Goal: Find specific page/section: Find specific page/section

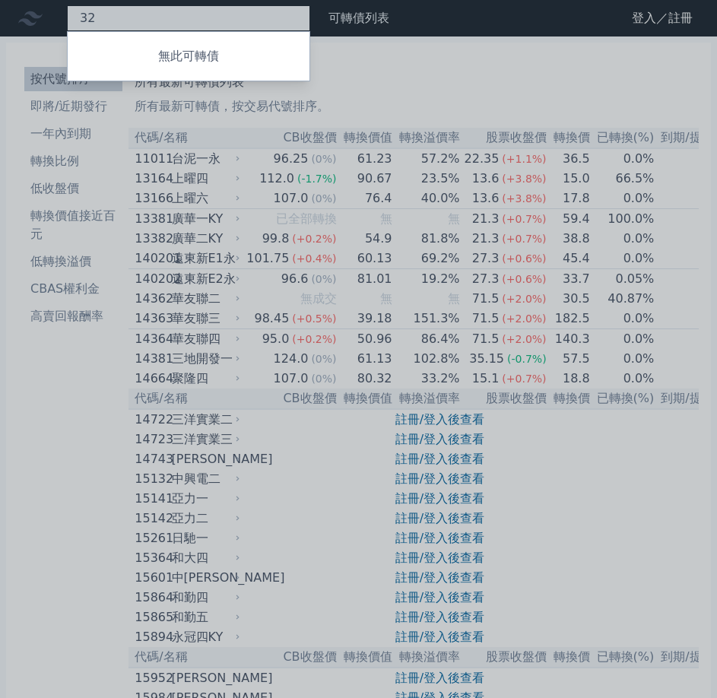
type input "3"
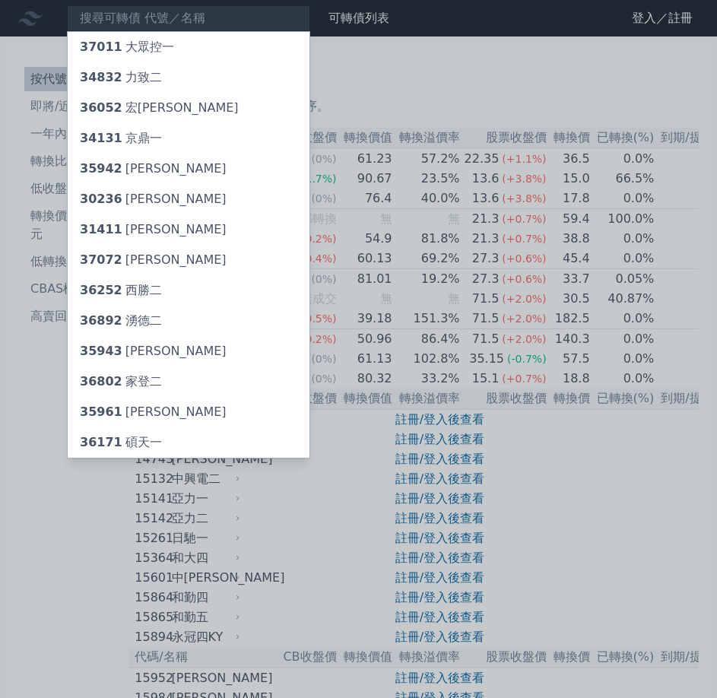
click at [131, 14] on div at bounding box center [358, 349] width 717 height 698
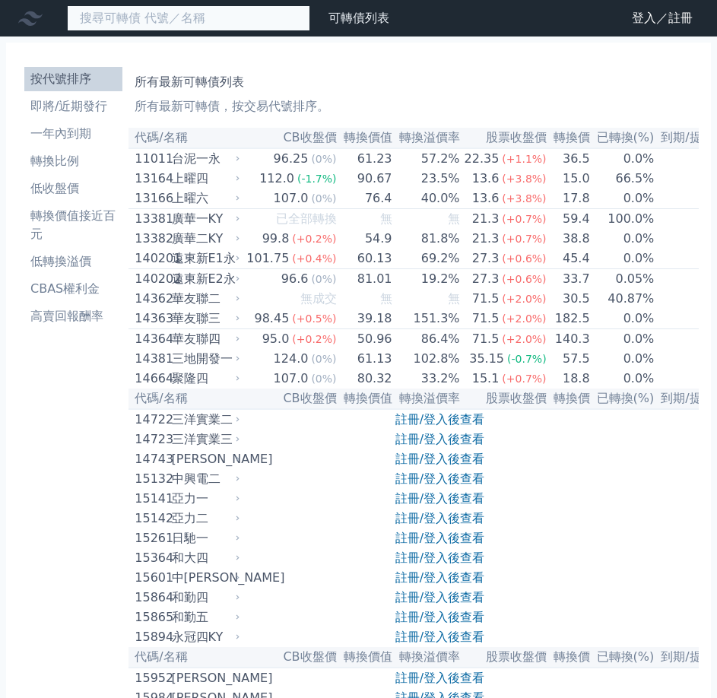
click at [131, 14] on input at bounding box center [188, 18] width 243 height 26
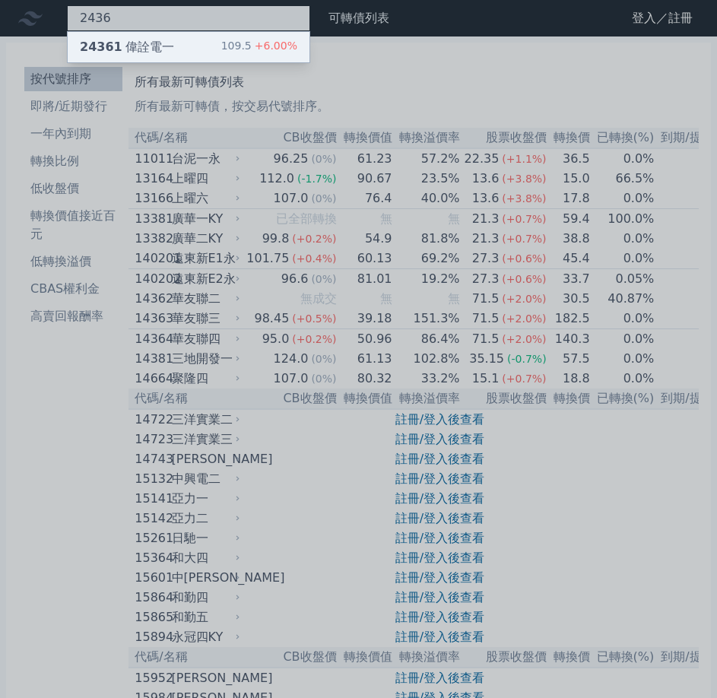
type input "2436"
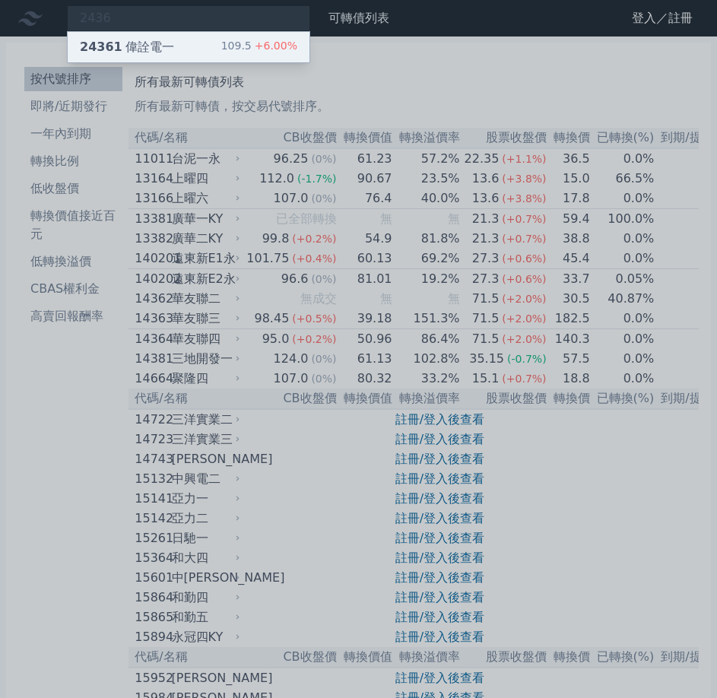
click at [137, 53] on div "24361 偉詮電一" at bounding box center [127, 47] width 94 height 18
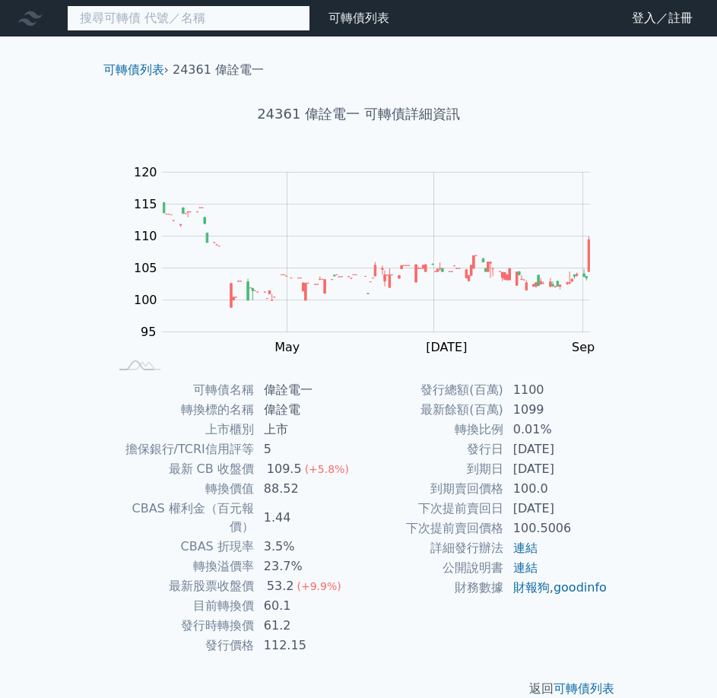
click at [189, 22] on input at bounding box center [188, 18] width 243 height 26
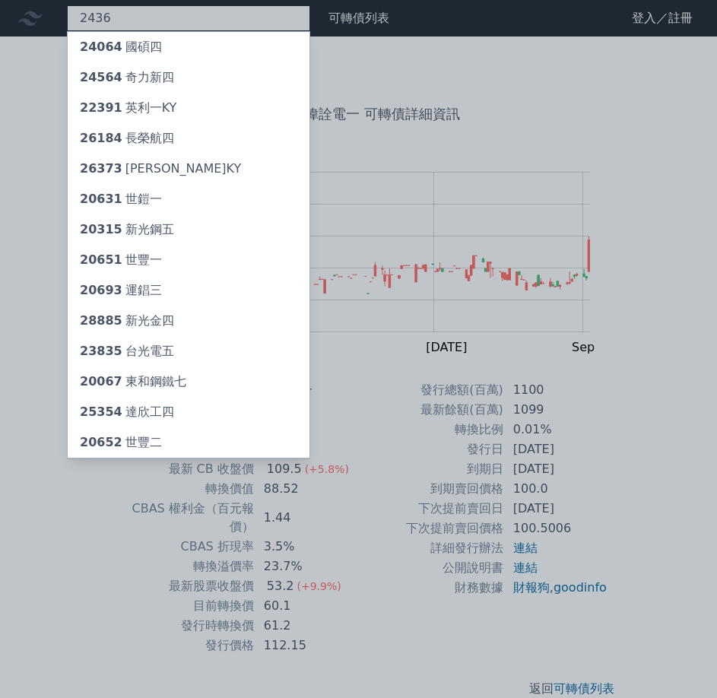
type input "2436"
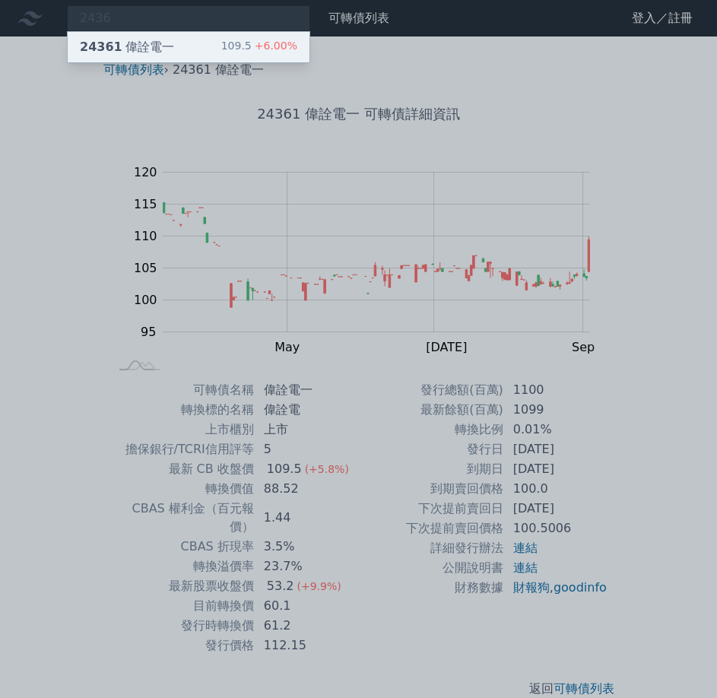
click at [138, 51] on div "24361 偉詮電一" at bounding box center [127, 47] width 94 height 18
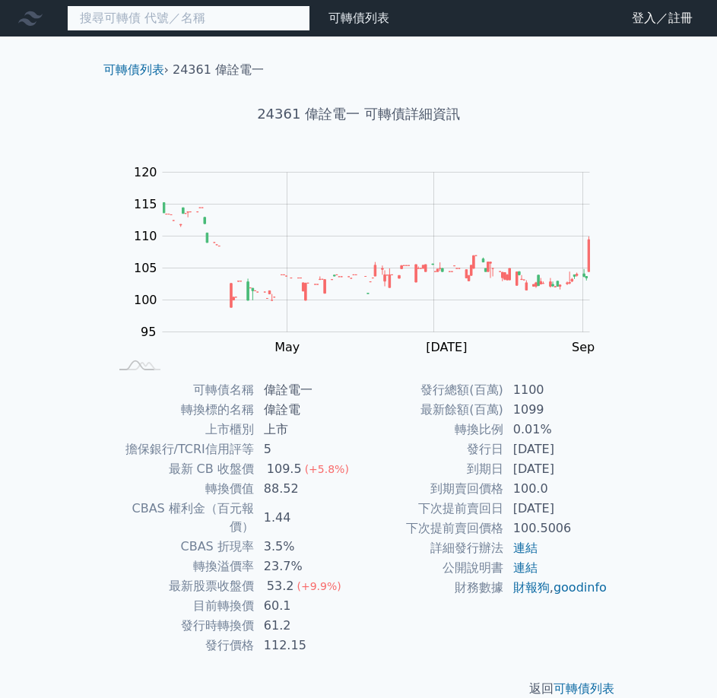
click at [220, 18] on input at bounding box center [188, 18] width 243 height 26
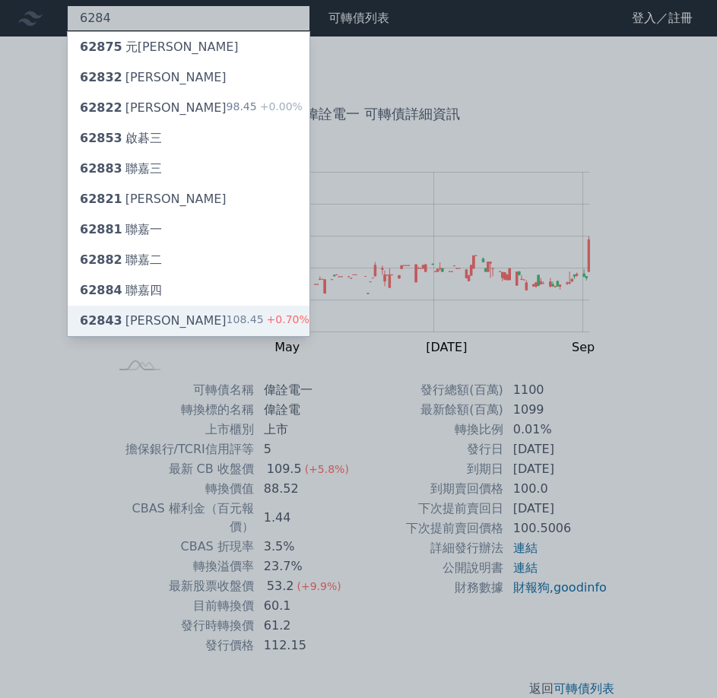
type input "6284"
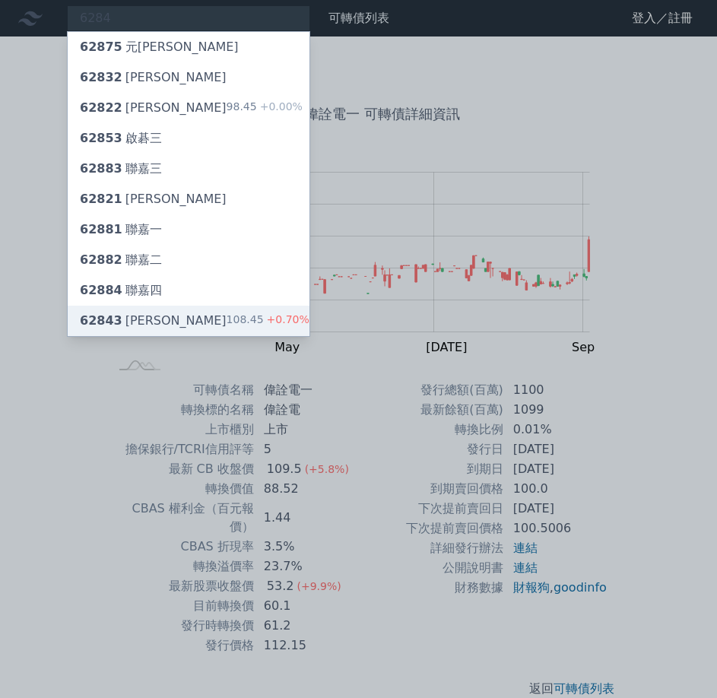
click at [126, 323] on div "62843 [PERSON_NAME]" at bounding box center [153, 321] width 147 height 18
